Goal: Transaction & Acquisition: Book appointment/travel/reservation

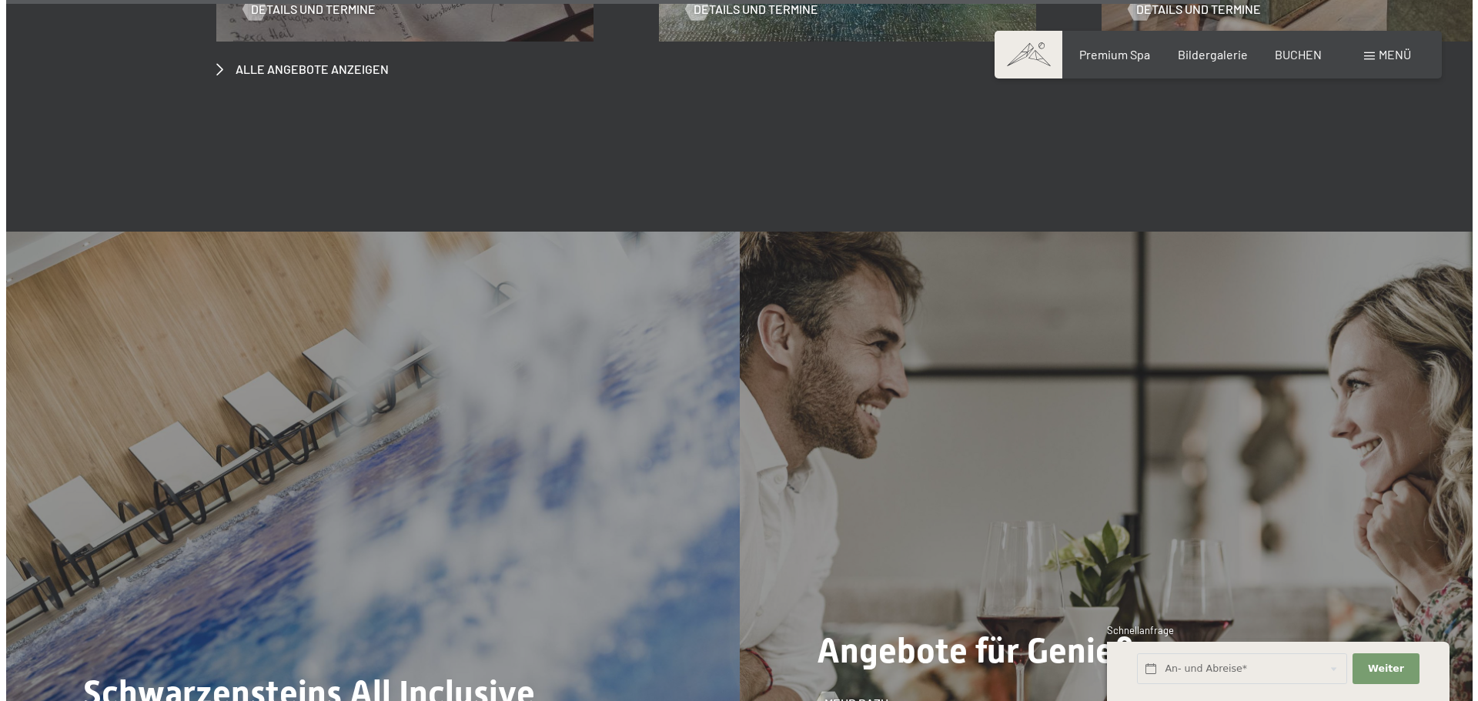
scroll to position [6697, 0]
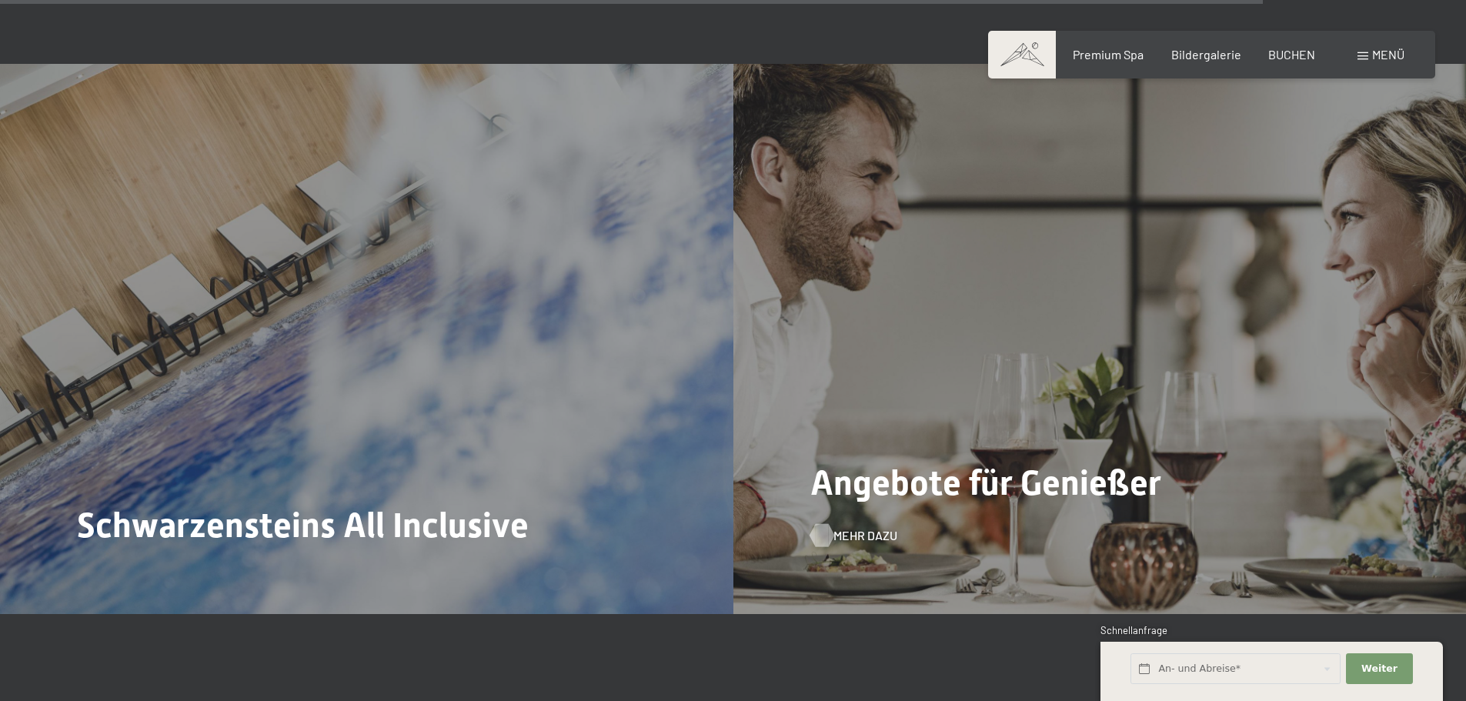
click at [848, 527] on span "Mehr dazu" at bounding box center [866, 535] width 64 height 17
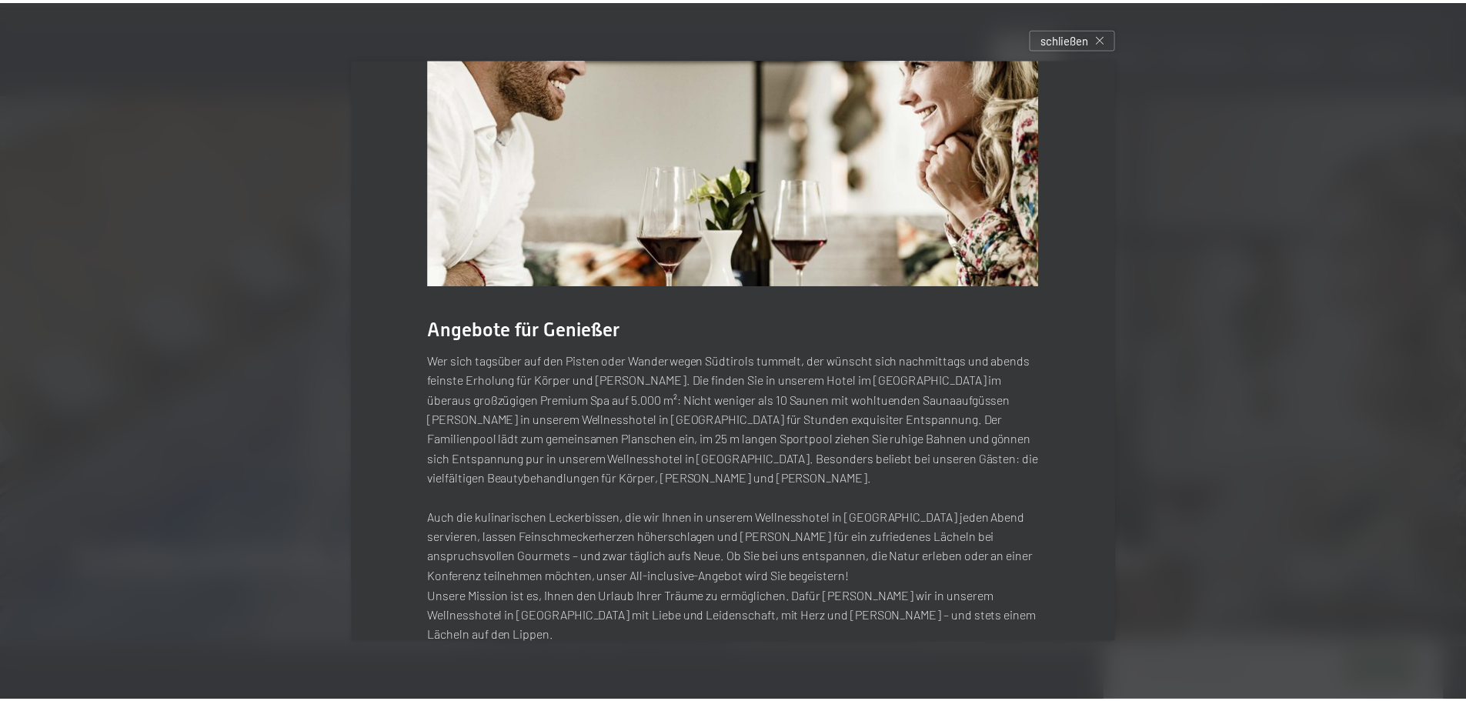
scroll to position [148, 0]
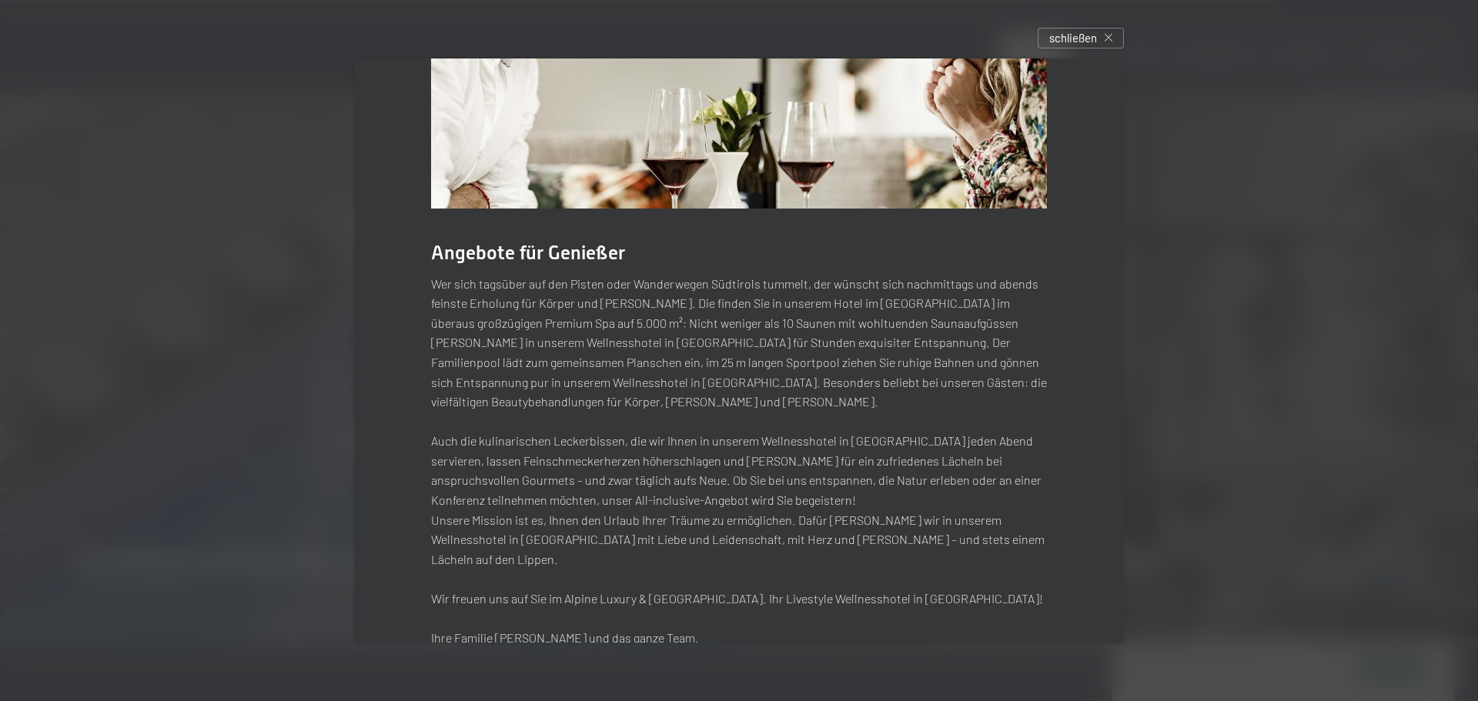
click at [1064, 22] on div at bounding box center [739, 350] width 1478 height 701
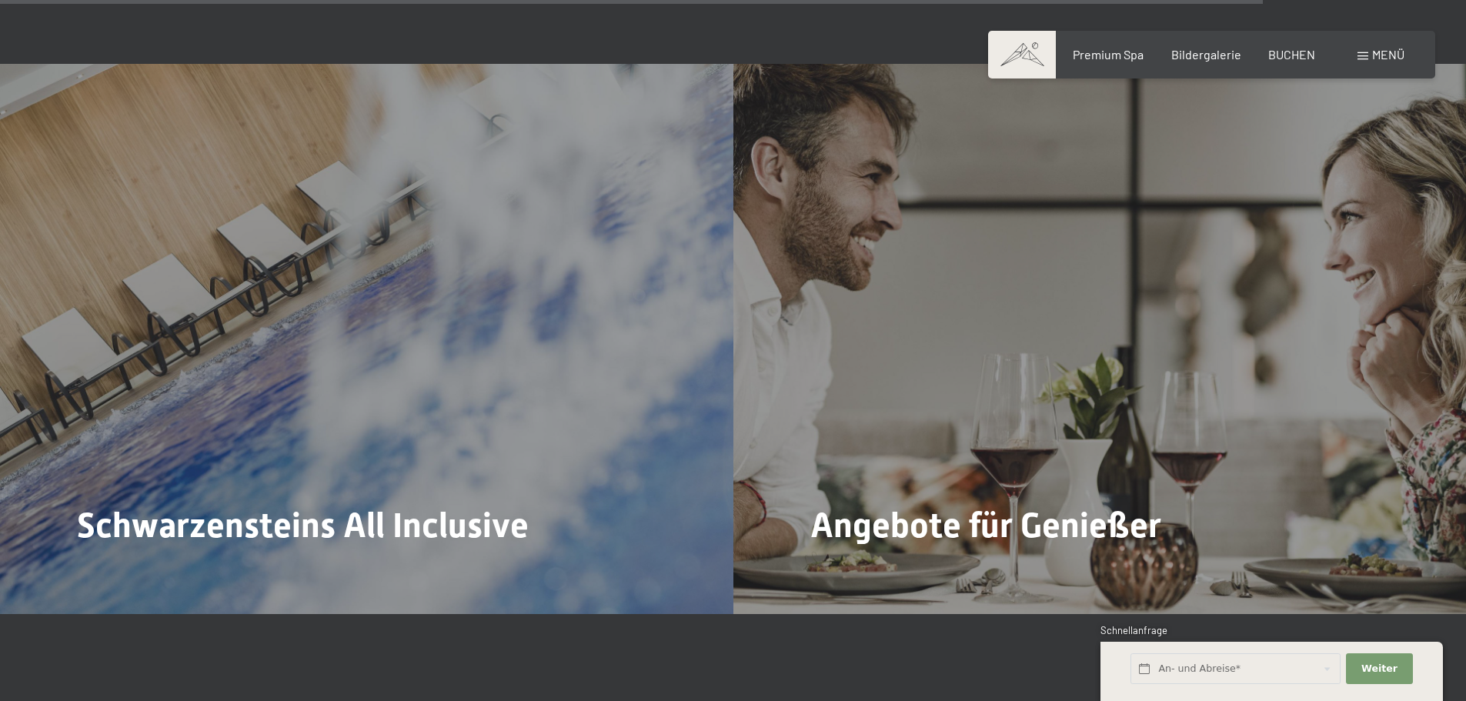
click at [1065, 46] on div "Buchen Anfragen Premium Spa Bildergalerie BUCHEN Menü DE IT EN Gutschein Bilder…" at bounding box center [1212, 54] width 386 height 17
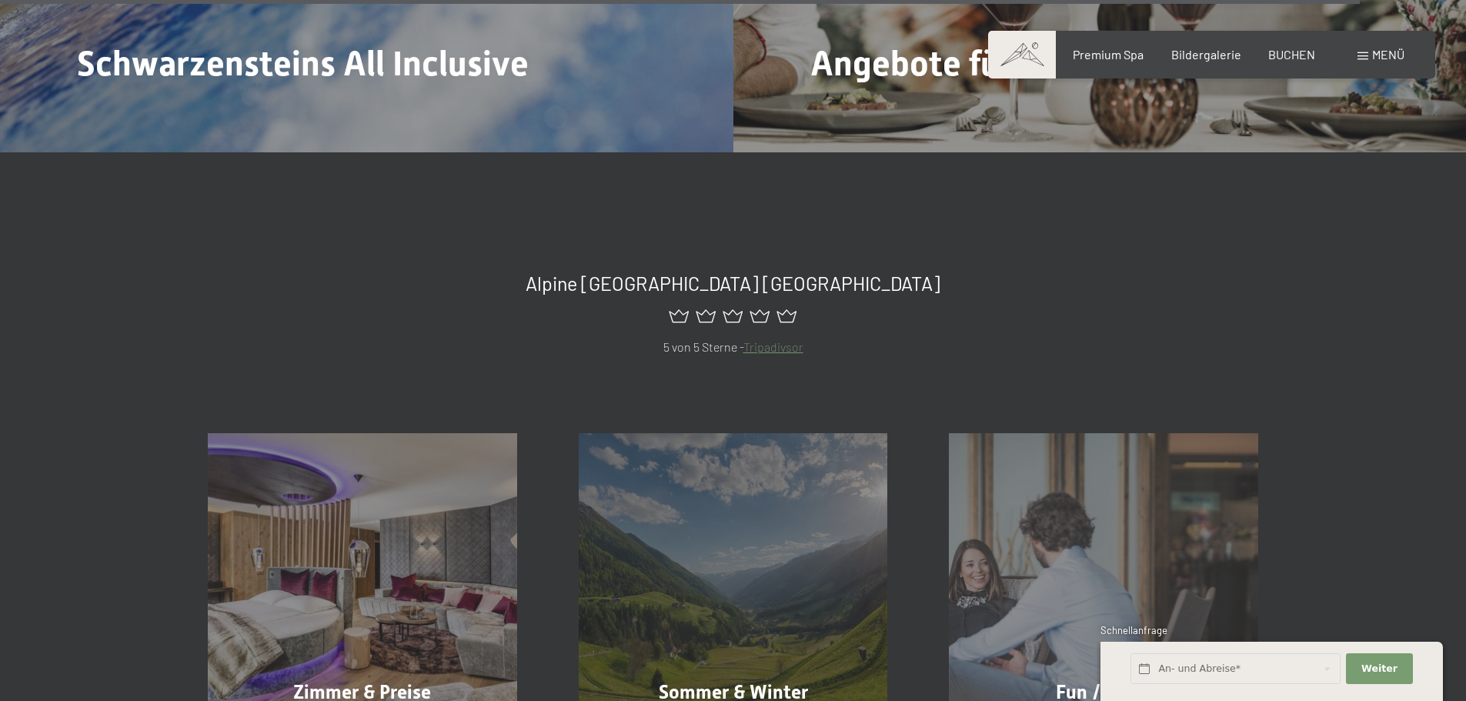
scroll to position [7467, 0]
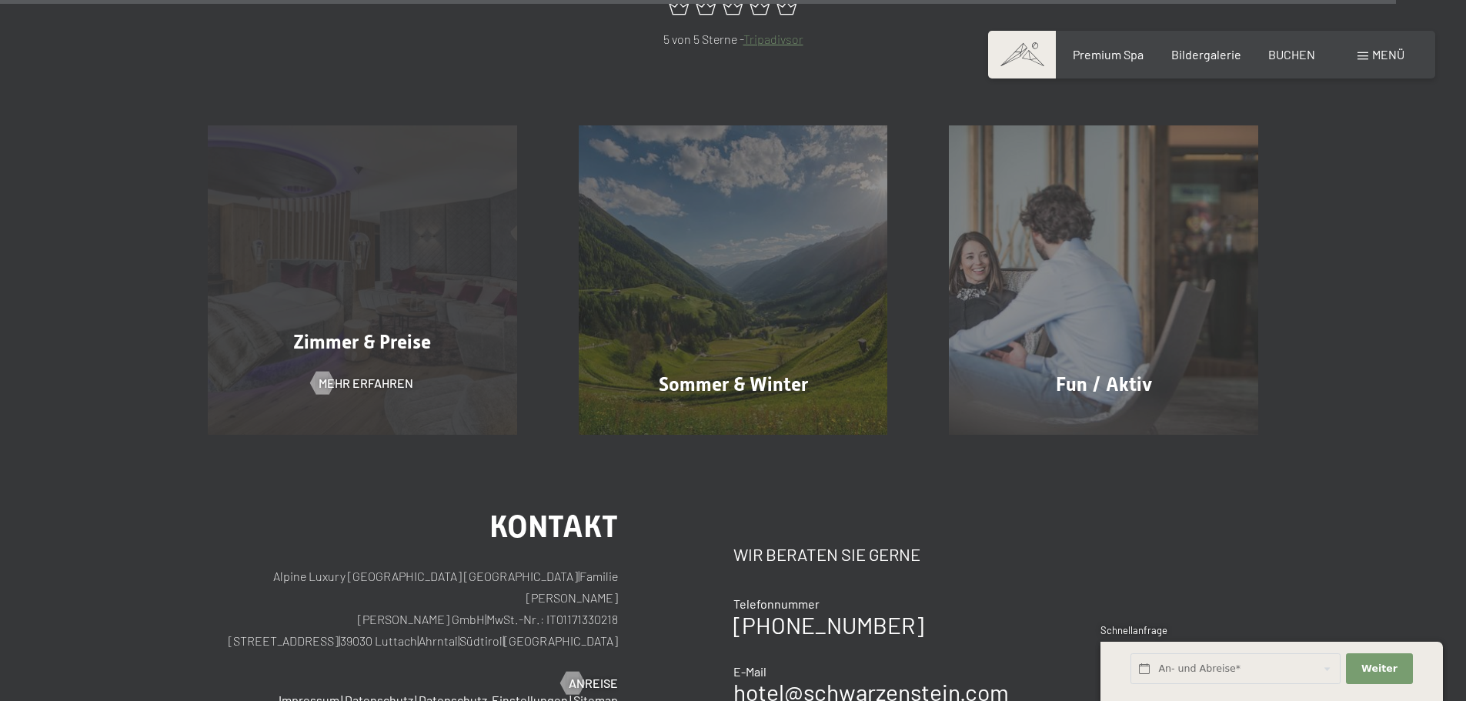
drag, startPoint x: 441, startPoint y: 305, endPoint x: 411, endPoint y: 259, distance: 55.1
click at [411, 331] on span "Zimmer & Preise" at bounding box center [362, 342] width 138 height 22
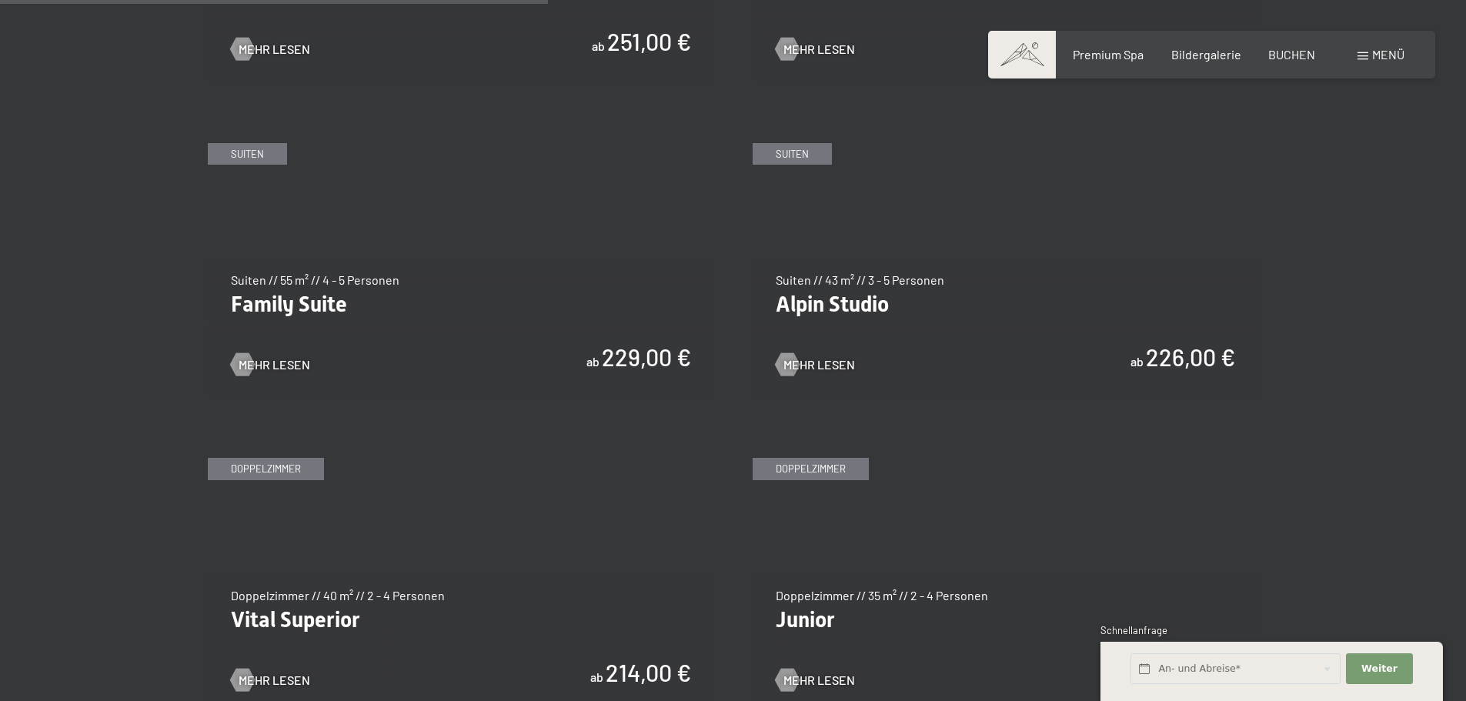
scroll to position [2078, 0]
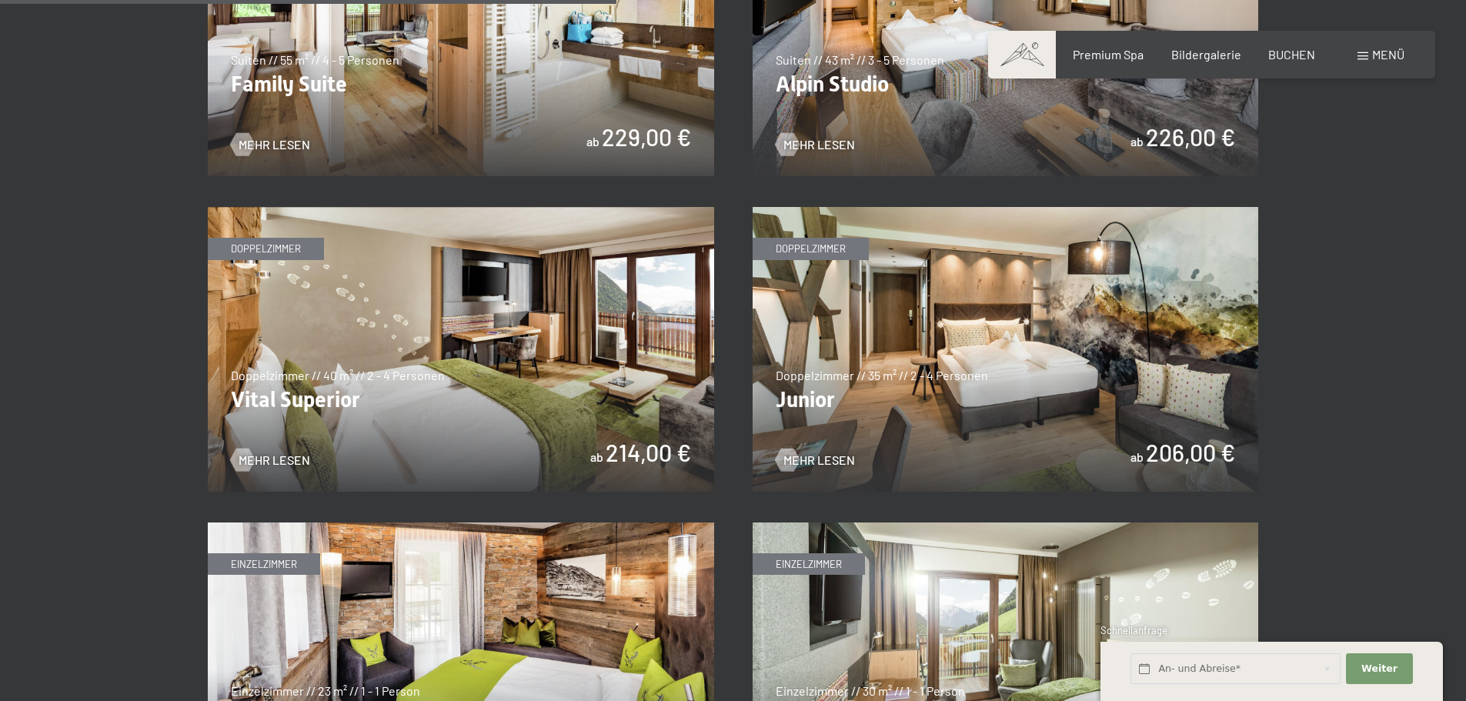
click at [537, 351] on img at bounding box center [461, 349] width 507 height 285
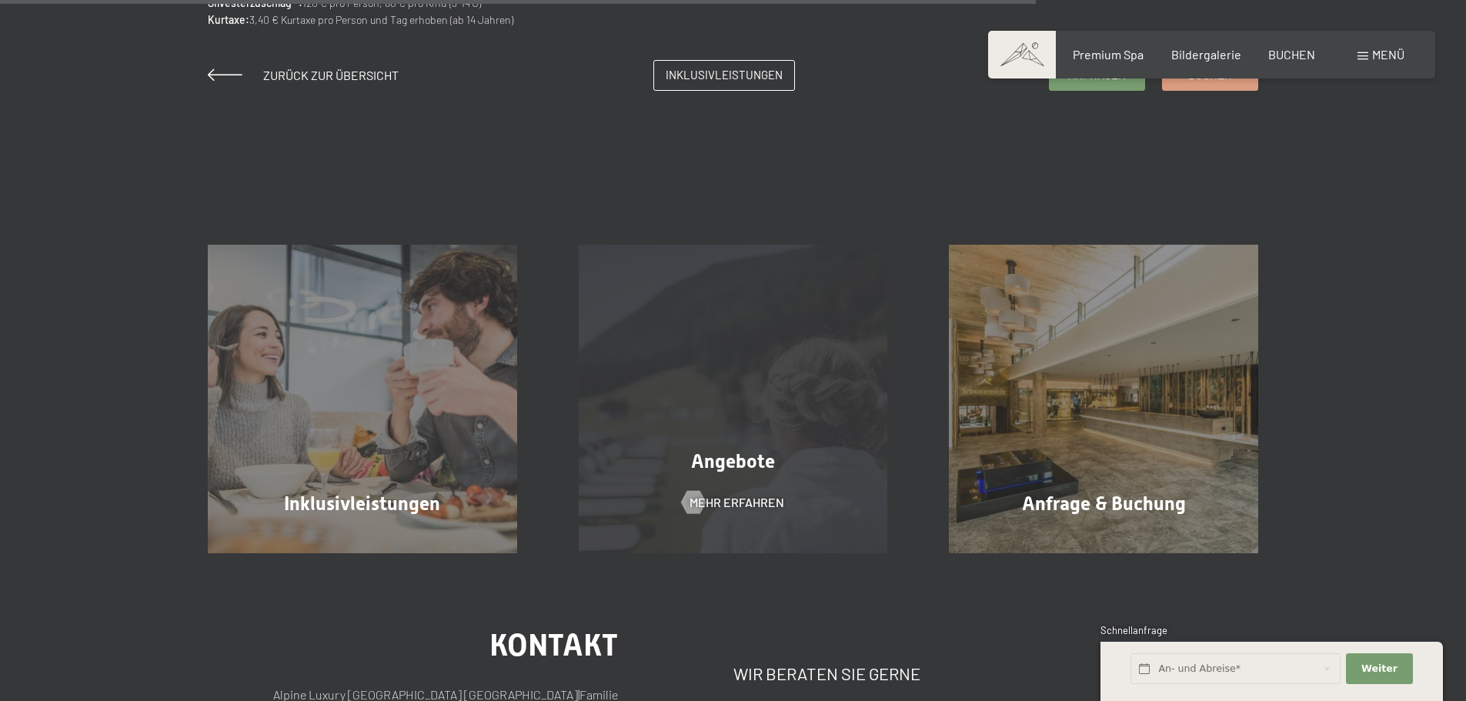
scroll to position [1463, 0]
